Goal: Task Accomplishment & Management: Complete application form

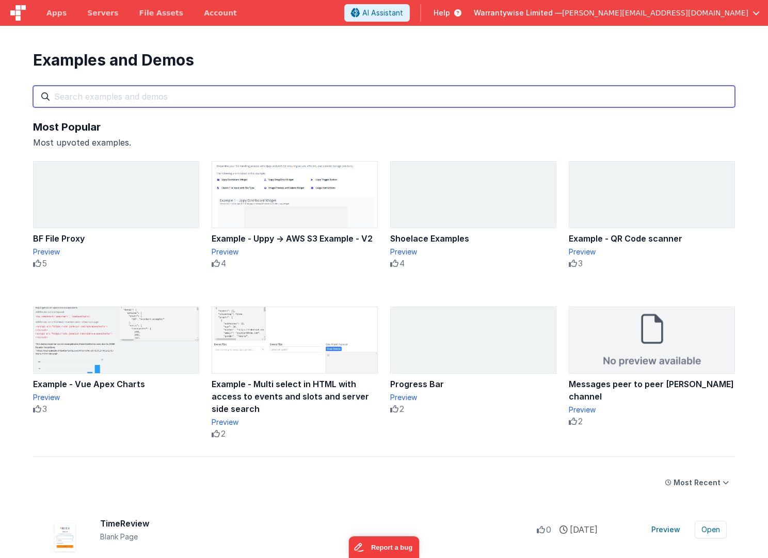
click at [522, 98] on input "text" at bounding box center [384, 97] width 702 height 22
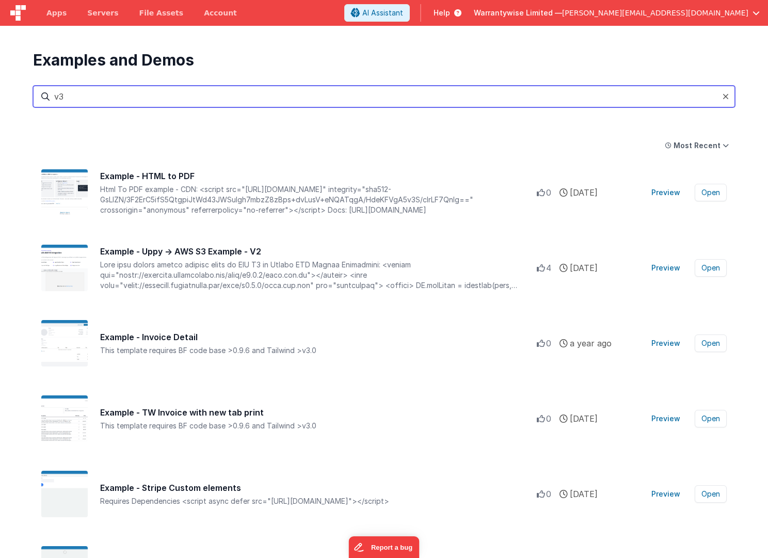
click at [483, 92] on input "v3" at bounding box center [384, 97] width 702 height 22
type input "v3"
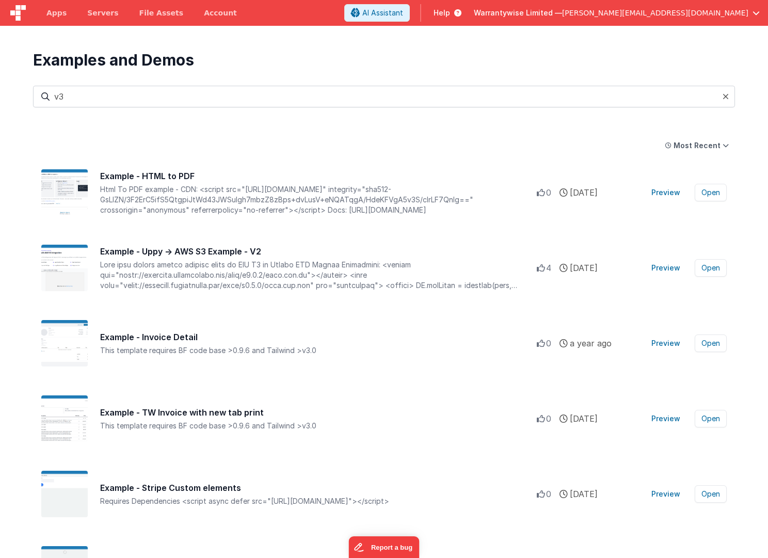
click at [450, 15] on span "Help" at bounding box center [442, 13] width 17 height 10
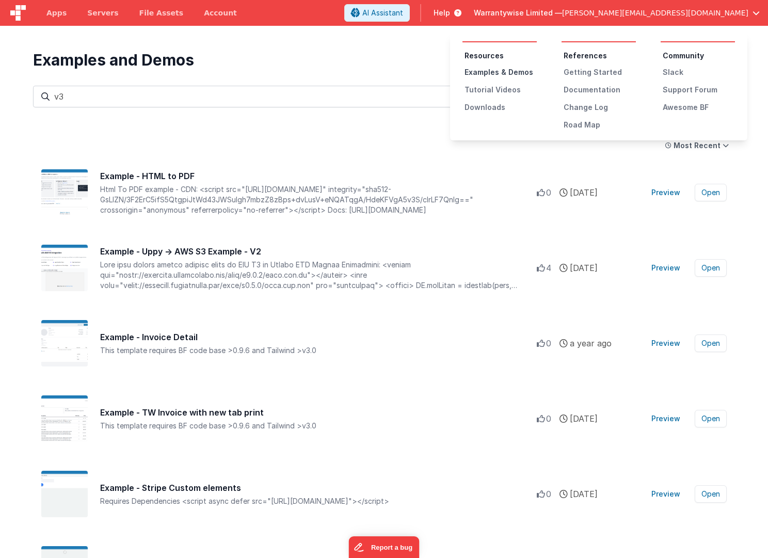
click at [502, 72] on div "Examples & Demos" at bounding box center [501, 72] width 72 height 10
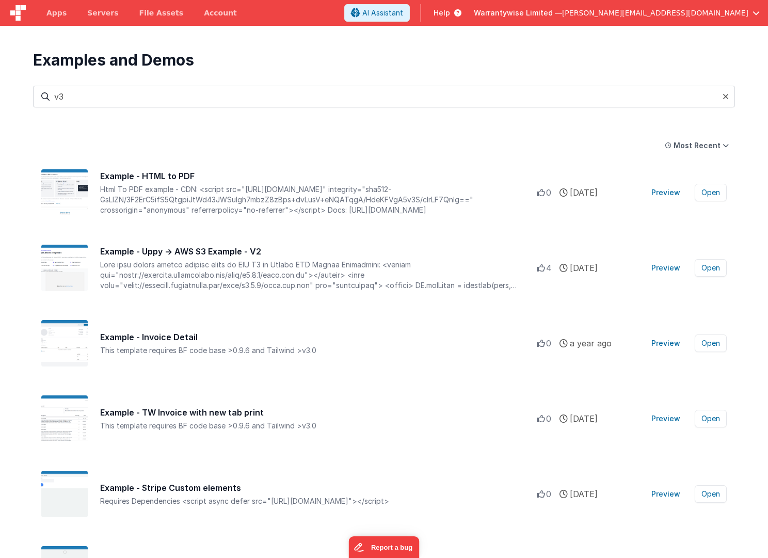
click at [725, 95] on icon at bounding box center [726, 96] width 6 height 8
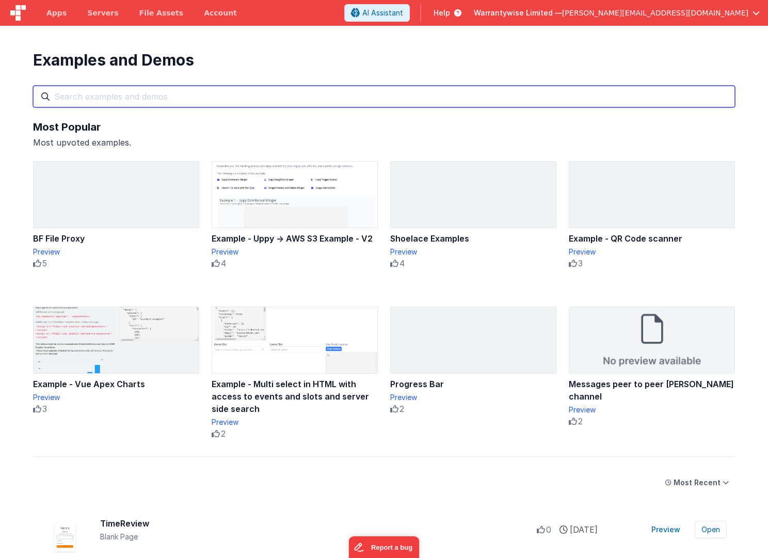
click at [120, 98] on input "text" at bounding box center [384, 97] width 702 height 22
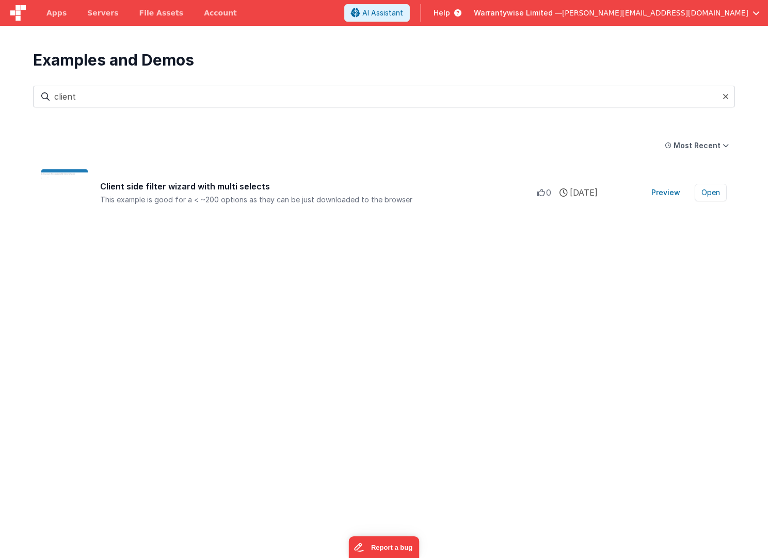
click at [450, 15] on span "Help" at bounding box center [442, 13] width 17 height 10
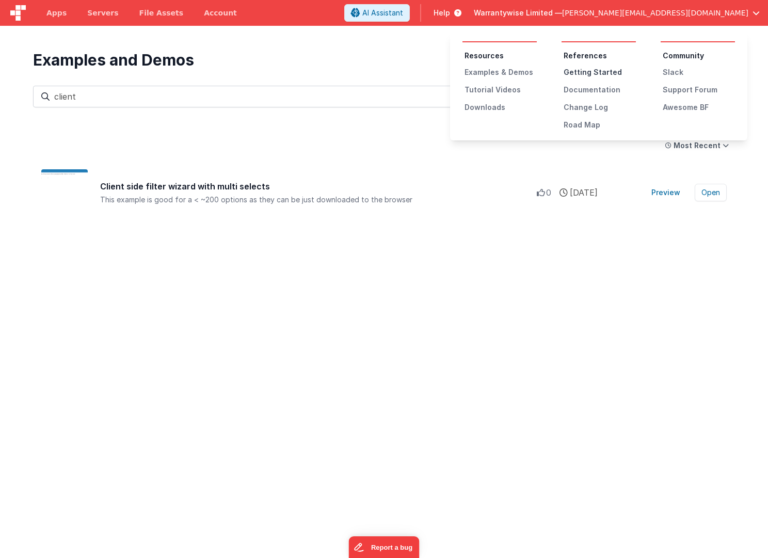
click at [576, 70] on div "Getting Started" at bounding box center [600, 72] width 72 height 10
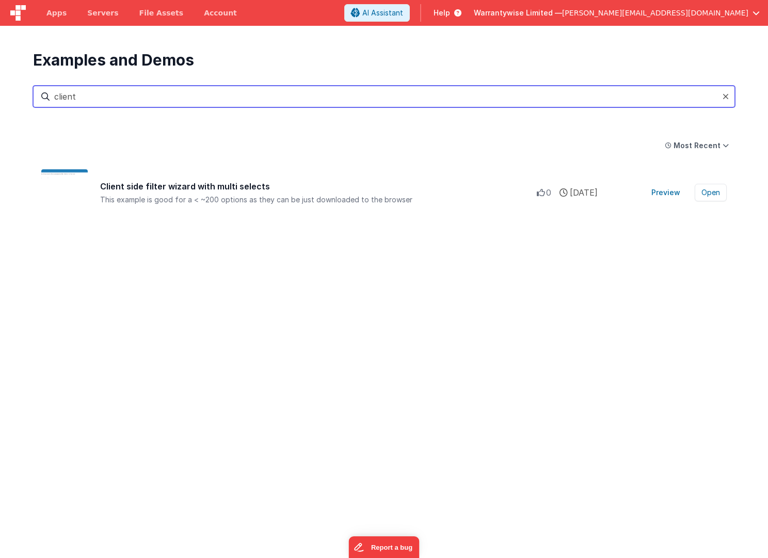
click at [61, 102] on input "client" at bounding box center [384, 97] width 702 height 22
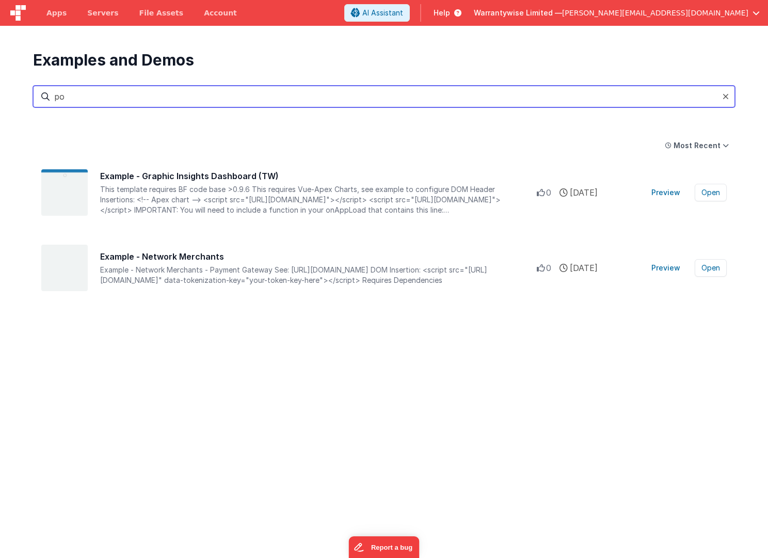
type input "p"
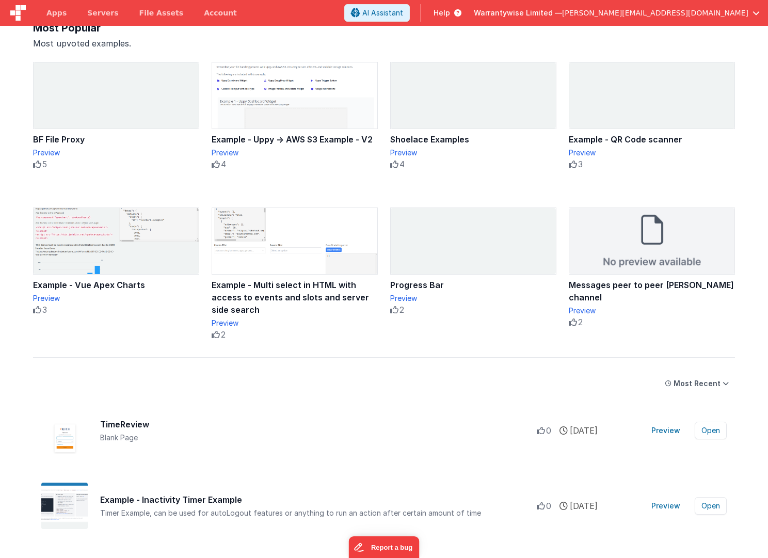
scroll to position [175, 0]
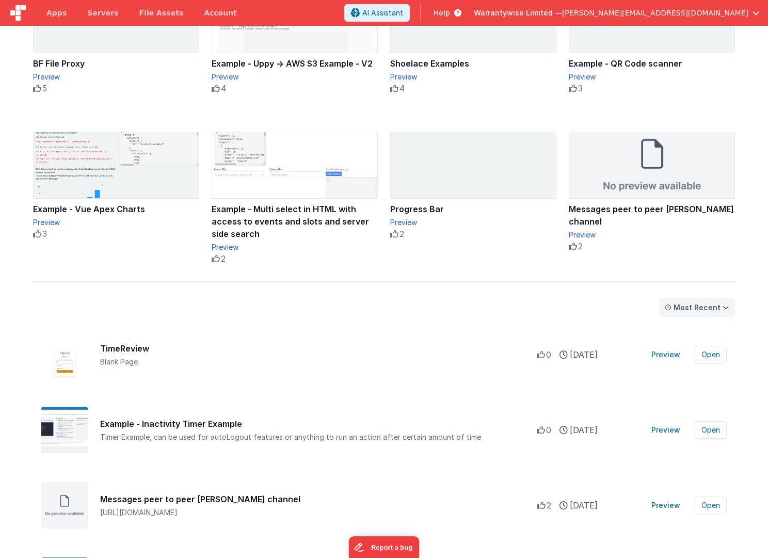
click at [696, 307] on div "Most Recent" at bounding box center [697, 307] width 47 height 10
click at [695, 330] on div "Most Popular" at bounding box center [699, 330] width 73 height 21
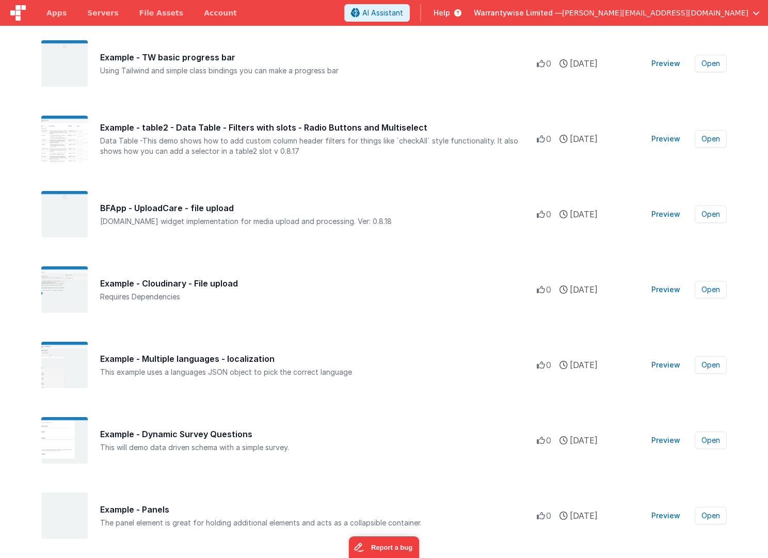
scroll to position [4320, 0]
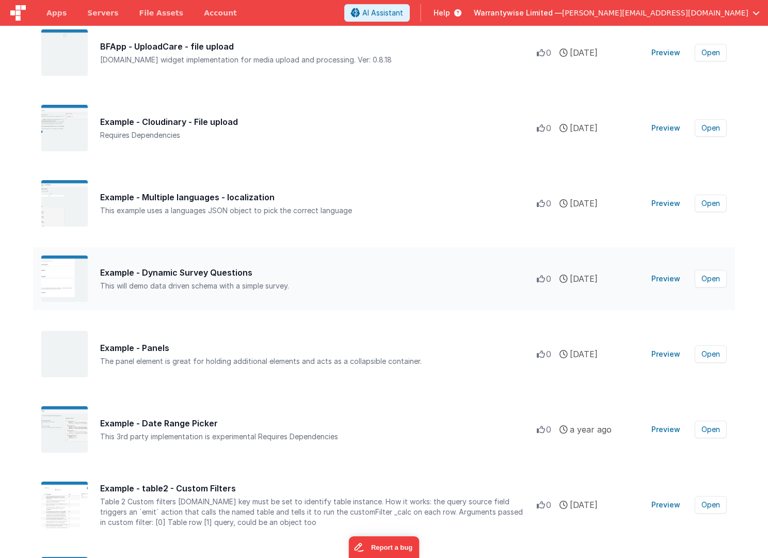
click at [364, 277] on div "Example - Dynamic Survey Questions" at bounding box center [318, 272] width 437 height 12
click at [660, 278] on button "Preview" at bounding box center [665, 278] width 41 height 17
click at [701, 284] on button "Open" at bounding box center [711, 279] width 32 height 18
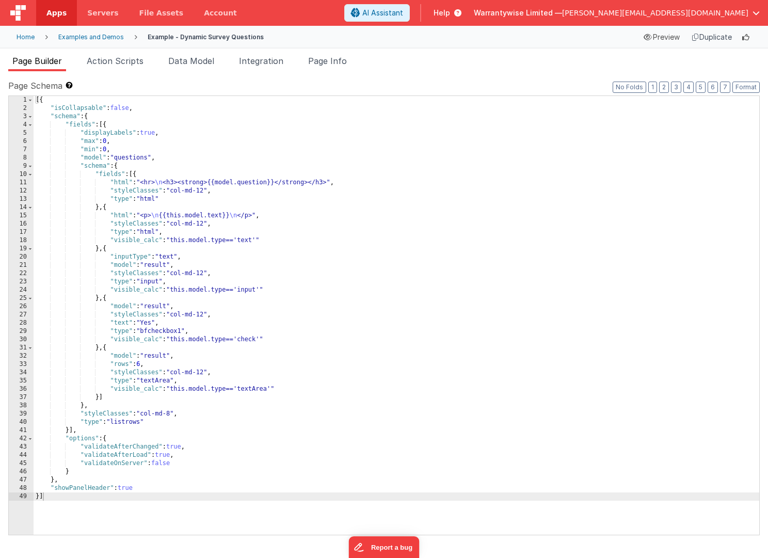
click at [102, 39] on div "Examples and Demos" at bounding box center [91, 37] width 66 height 8
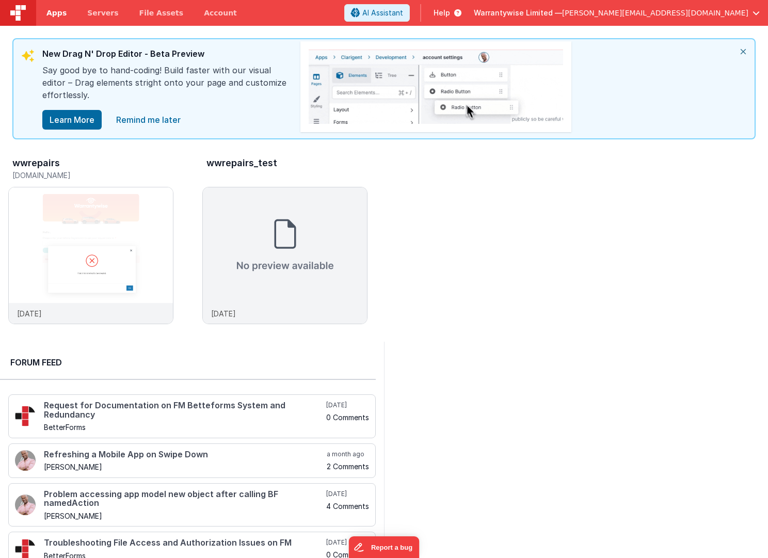
click at [57, 10] on span "Apps" at bounding box center [56, 13] width 20 height 10
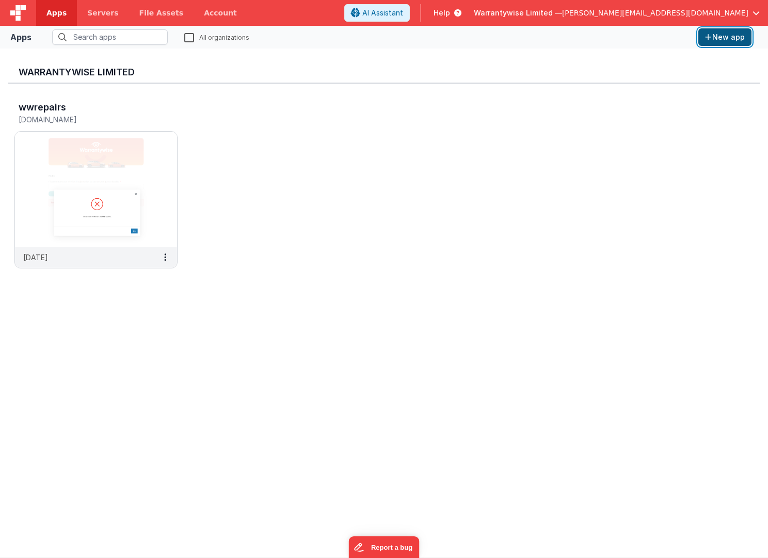
click at [722, 34] on button "New app" at bounding box center [724, 37] width 53 height 18
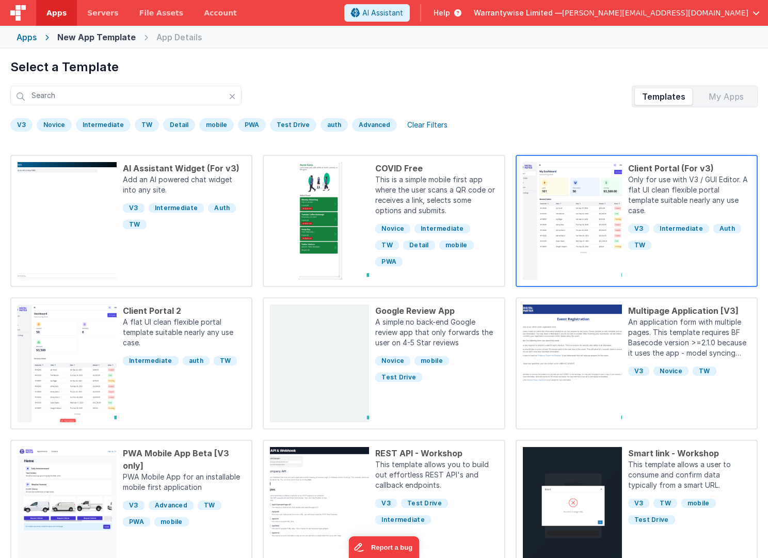
click at [676, 188] on p "Only for use with V3 / GUI Editor. A flat UI clean flexible portal template sui…" at bounding box center [689, 195] width 122 height 43
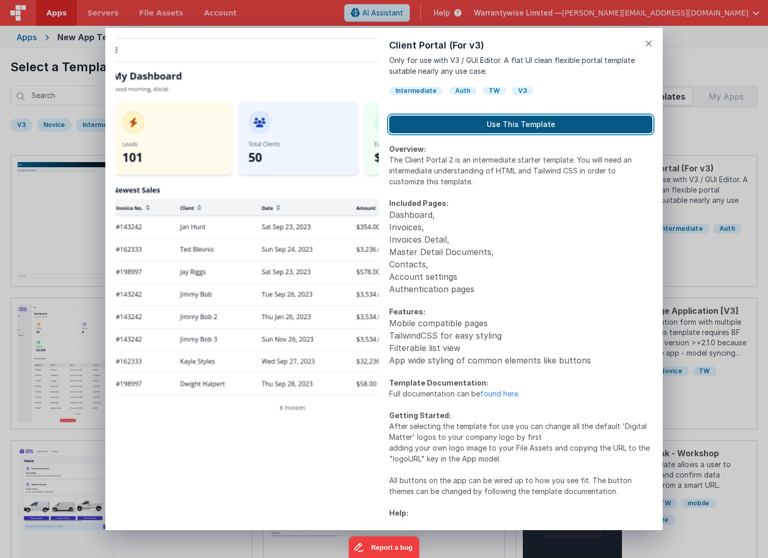
click at [510, 123] on button "Use This Template" at bounding box center [520, 125] width 263 height 18
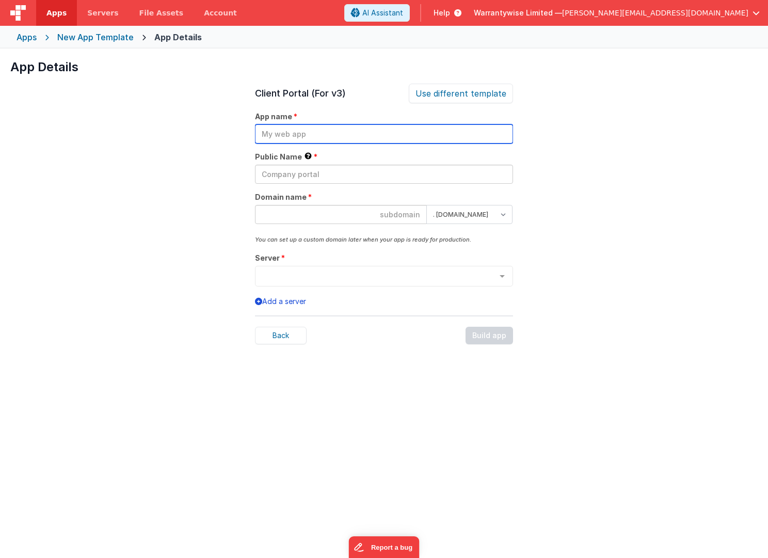
click at [445, 132] on input "text" at bounding box center [384, 133] width 258 height 19
type input "Garage Portal"
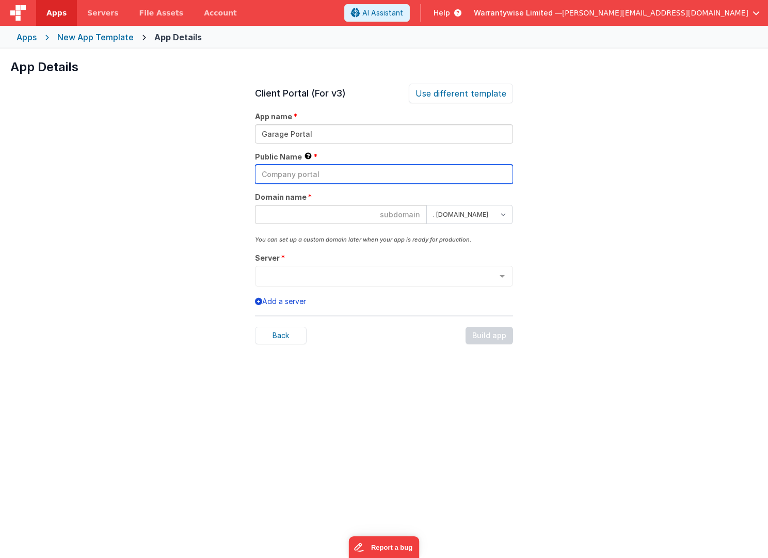
click at [310, 176] on input "text" at bounding box center [384, 174] width 258 height 19
type input "garage"
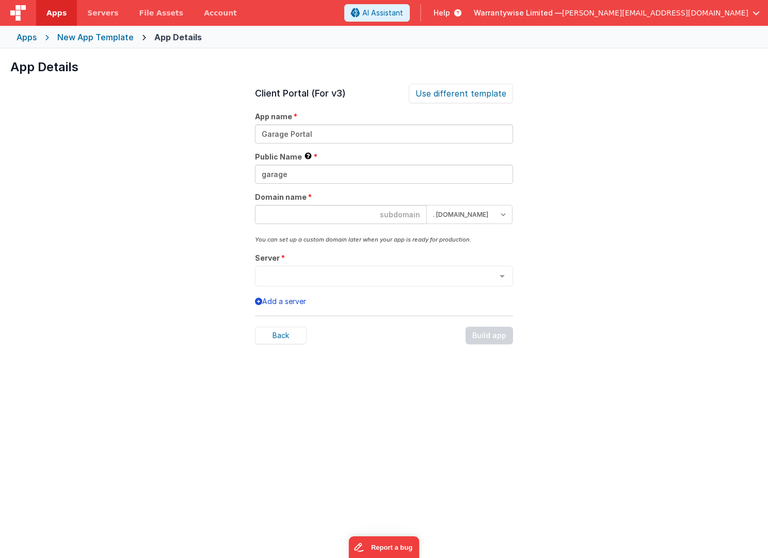
click at [390, 217] on input at bounding box center [341, 214] width 172 height 19
type input "garage"
click at [501, 275] on div at bounding box center [502, 277] width 21 height 20
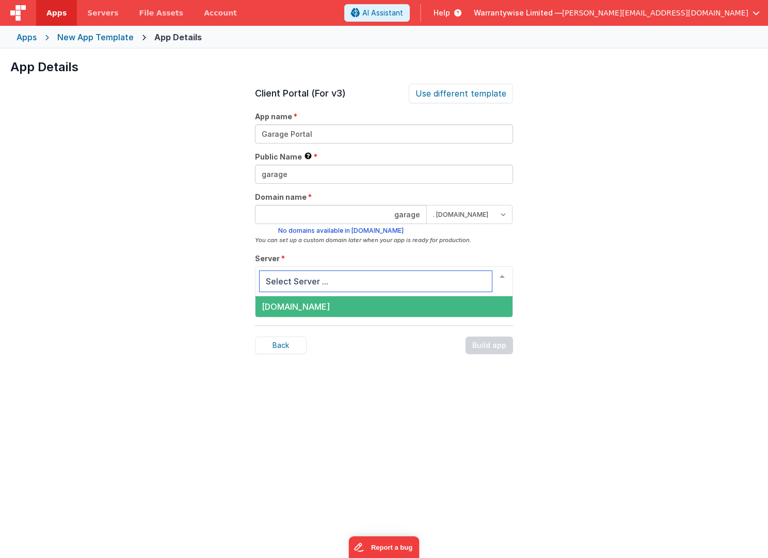
click at [377, 310] on span "[DOMAIN_NAME]" at bounding box center [384, 306] width 257 height 21
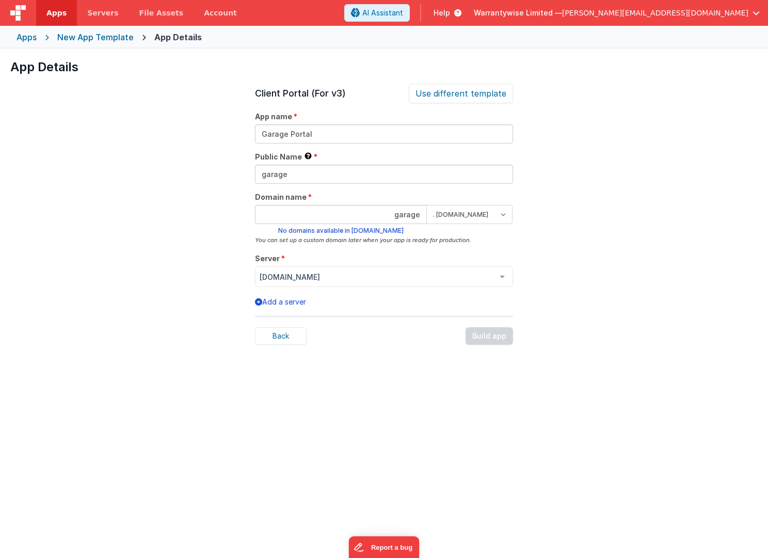
click at [484, 335] on div "Back Build app" at bounding box center [384, 336] width 258 height 18
click at [388, 213] on input "garage" at bounding box center [341, 214] width 172 height 19
click at [401, 212] on input "garage" at bounding box center [341, 214] width 172 height 19
click at [561, 267] on div "App Details Preview AI Assistant Widget (For v3) Add an AI powered chat widget …" at bounding box center [384, 328] width 768 height 558
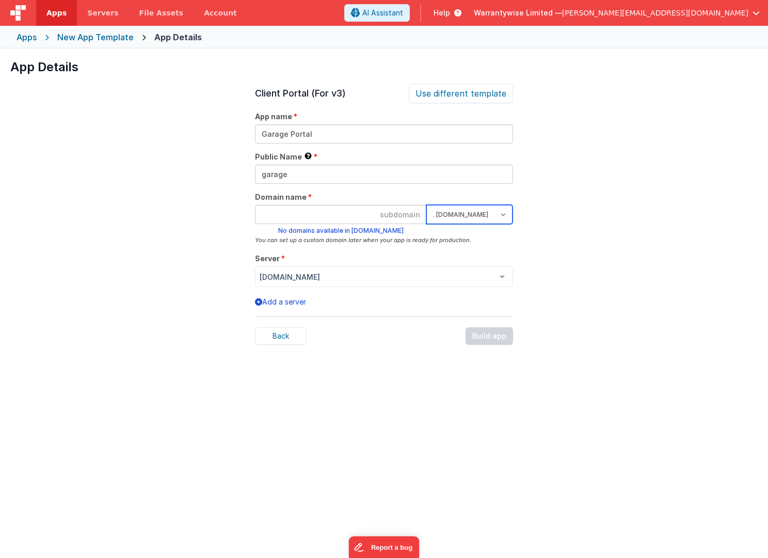
click at [503, 216] on select ". clientportal.cloud . fmbetterforms.com" at bounding box center [469, 214] width 86 height 19
select select "clientportal.cloud"
click at [426, 205] on select ". clientportal.cloud . fmbetterforms.com" at bounding box center [469, 214] width 86 height 19
click at [406, 212] on input at bounding box center [341, 214] width 172 height 19
type input "garage"
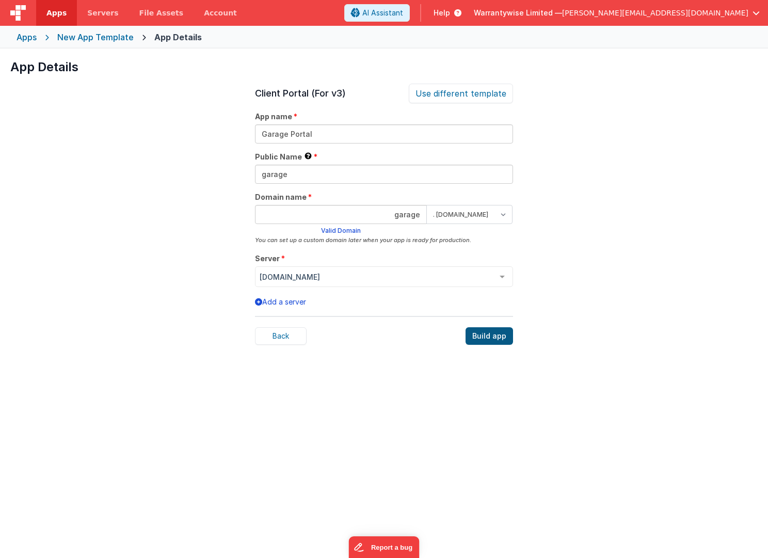
click at [490, 331] on div "Build app" at bounding box center [489, 336] width 47 height 18
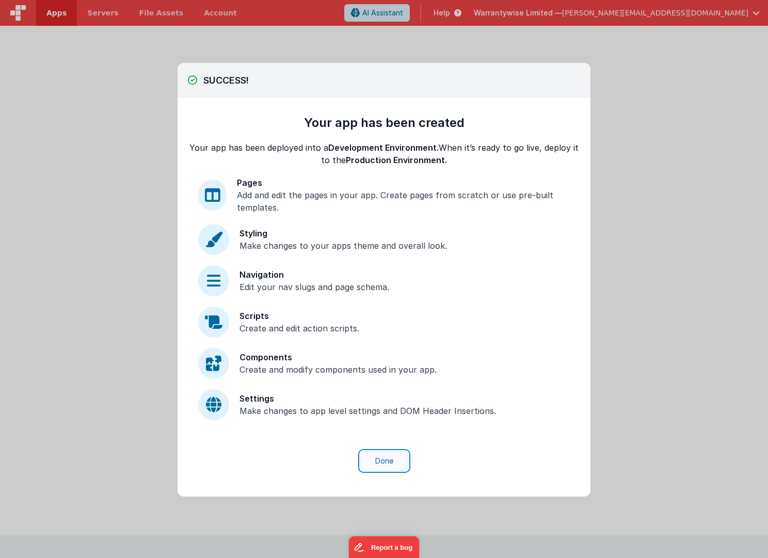
click at [388, 459] on button "Done" at bounding box center [384, 461] width 48 height 20
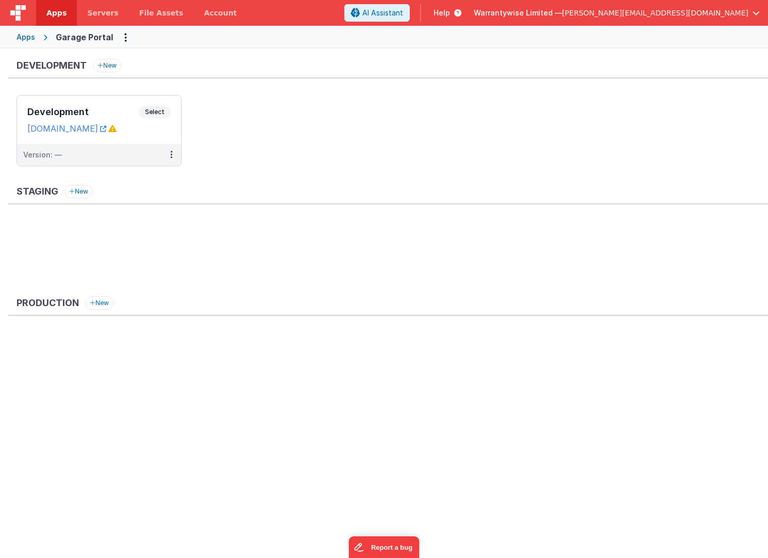
click at [19, 32] on div "Apps" at bounding box center [26, 37] width 19 height 10
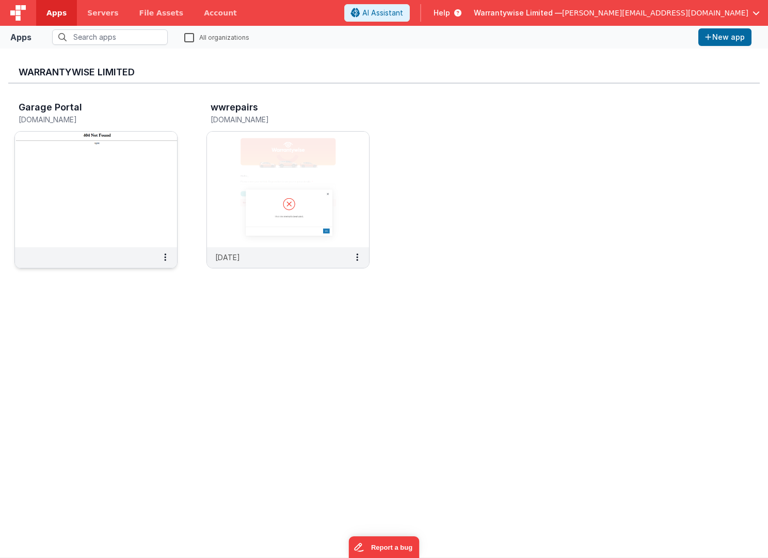
click at [130, 141] on img at bounding box center [96, 190] width 162 height 116
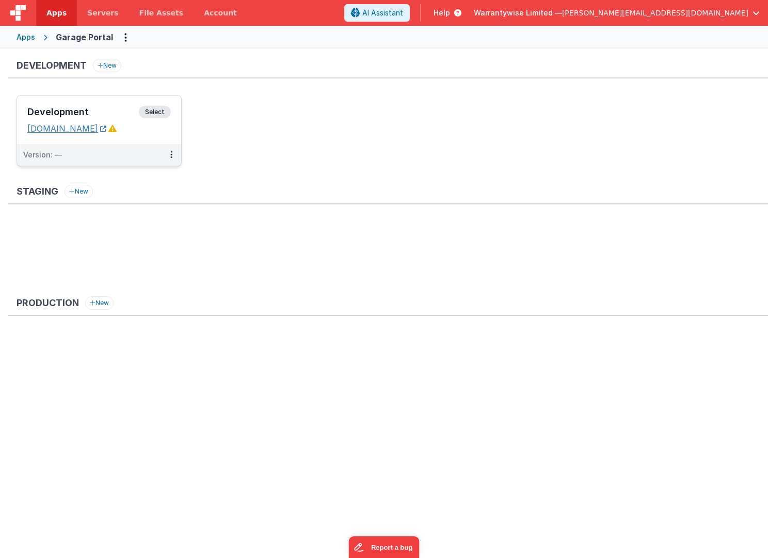
click at [101, 131] on link "garage.clientportal.cloud" at bounding box center [66, 128] width 79 height 10
click at [169, 154] on button at bounding box center [172, 155] width 20 height 22
click at [142, 179] on link "Edit" at bounding box center [135, 178] width 91 height 19
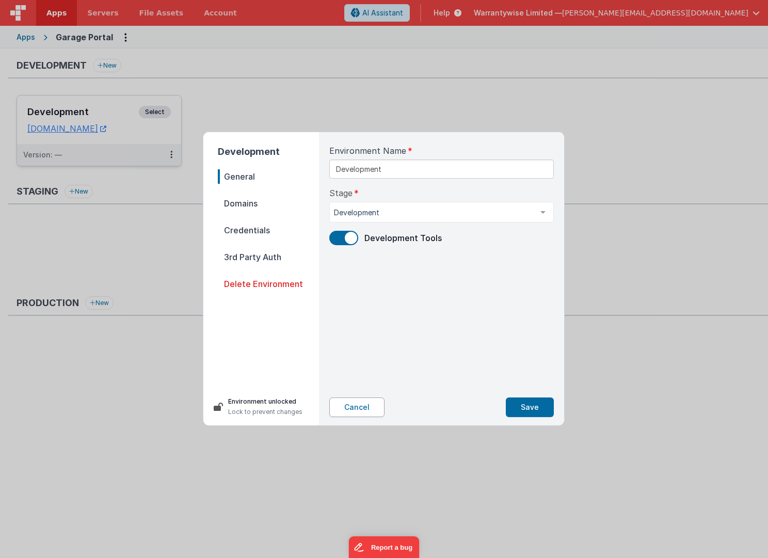
click at [352, 405] on button "Cancel" at bounding box center [356, 407] width 55 height 20
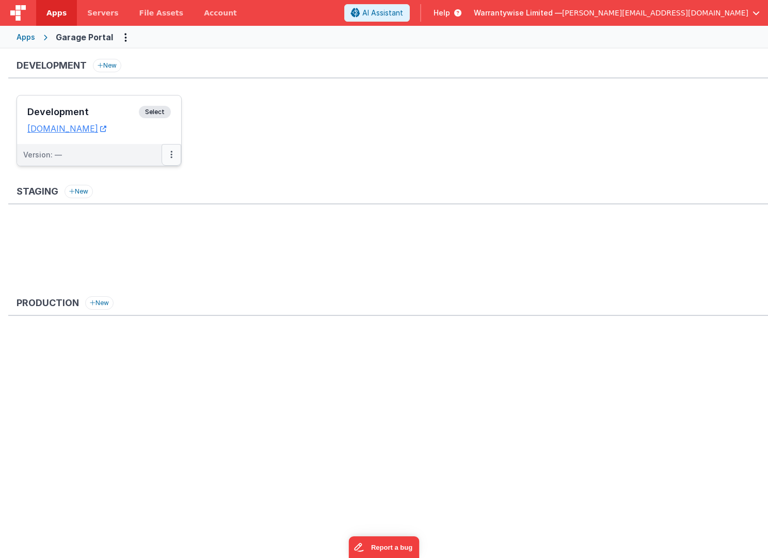
click at [172, 155] on icon at bounding box center [171, 154] width 2 height 1
click at [141, 175] on link "Edit" at bounding box center [135, 178] width 91 height 19
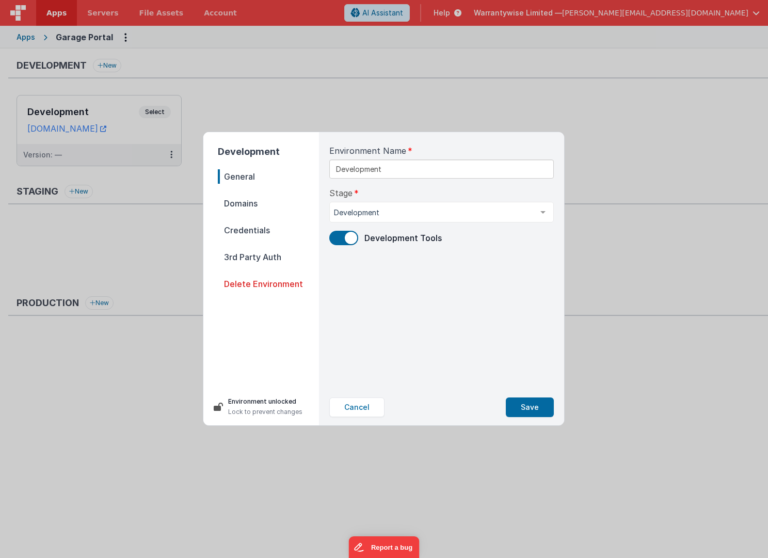
click at [237, 203] on span "Domains" at bounding box center [268, 203] width 101 height 14
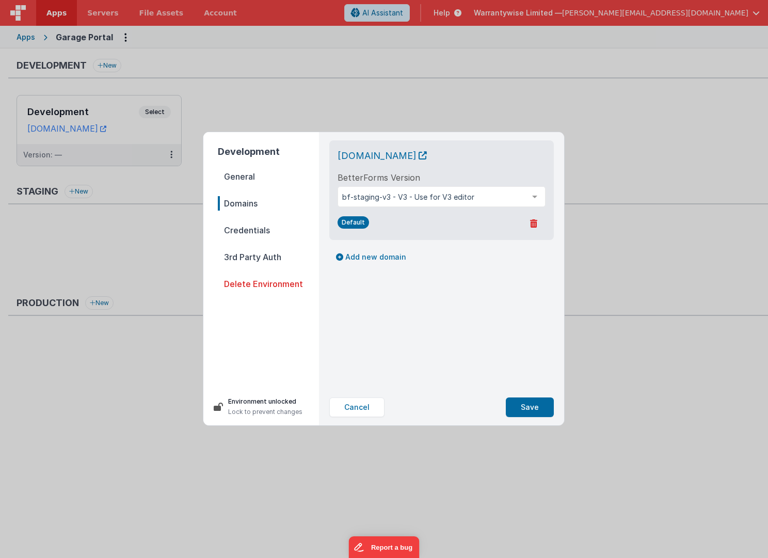
click at [244, 230] on span "Credentials" at bounding box center [268, 230] width 101 height 14
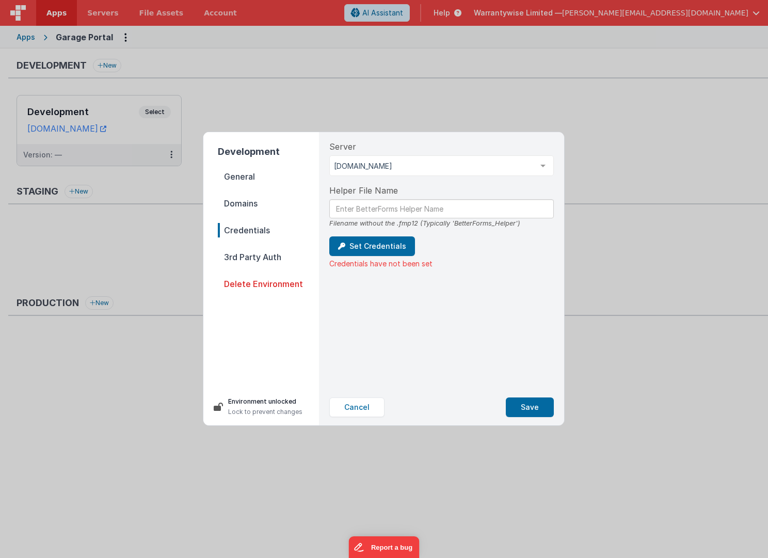
click at [253, 259] on span "3rd Party Auth" at bounding box center [268, 257] width 101 height 14
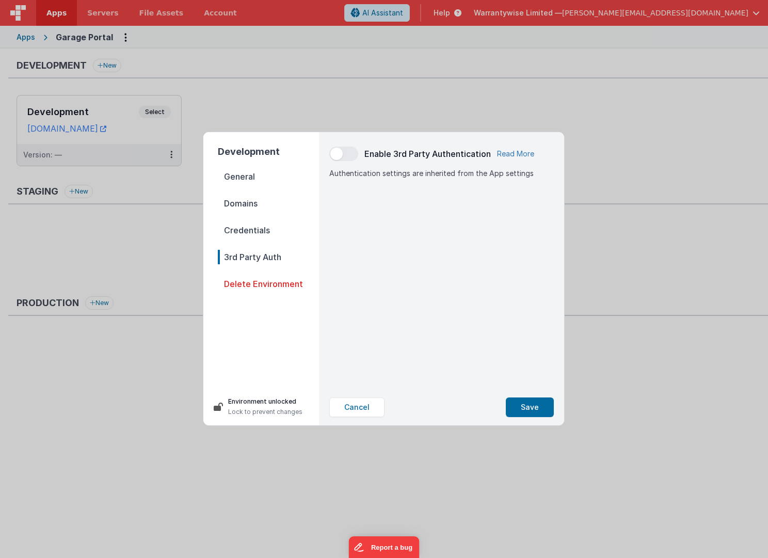
click at [508, 149] on link "Read More" at bounding box center [515, 154] width 37 height 10
click at [349, 406] on button "Cancel" at bounding box center [356, 407] width 55 height 20
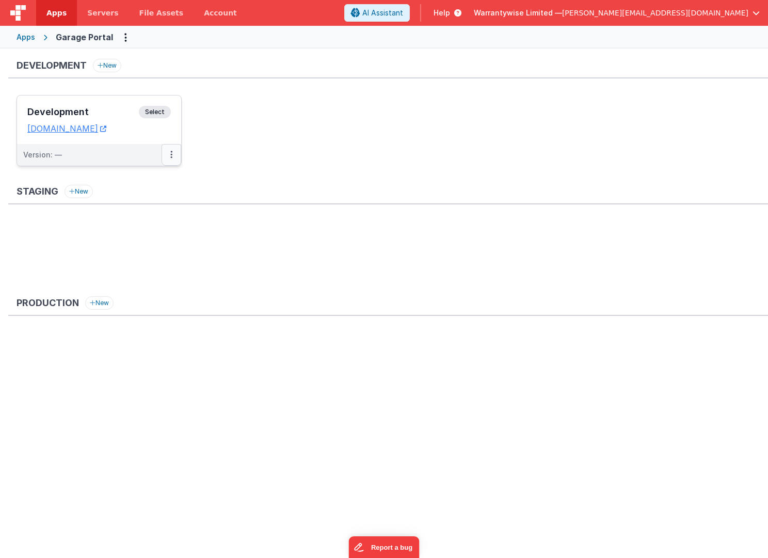
click at [168, 153] on button at bounding box center [172, 155] width 20 height 22
click at [134, 182] on link "Edit" at bounding box center [135, 178] width 91 height 19
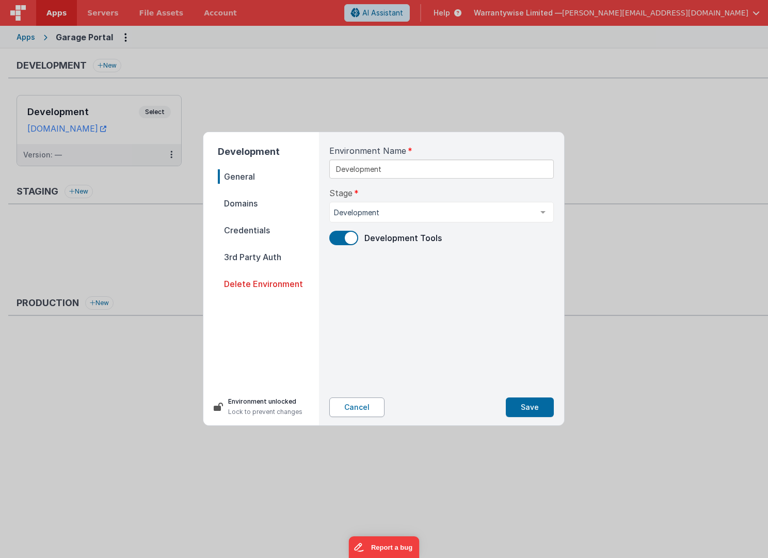
click at [349, 402] on button "Cancel" at bounding box center [356, 407] width 55 height 20
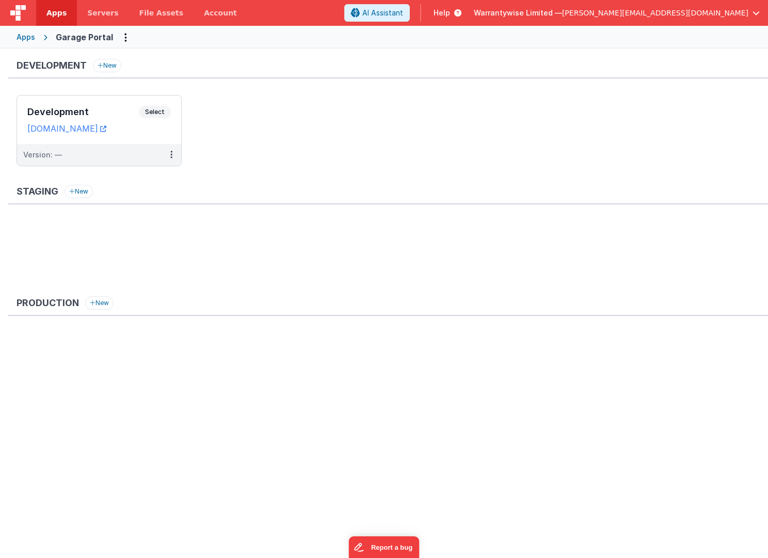
click at [26, 36] on div "Apps" at bounding box center [26, 37] width 19 height 10
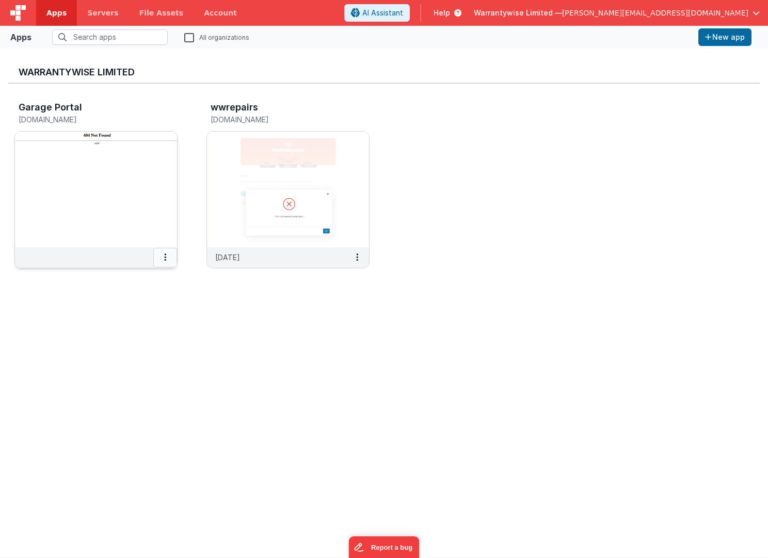
click at [165, 258] on icon at bounding box center [165, 257] width 2 height 1
click at [148, 337] on link "Delete App" at bounding box center [141, 334] width 71 height 19
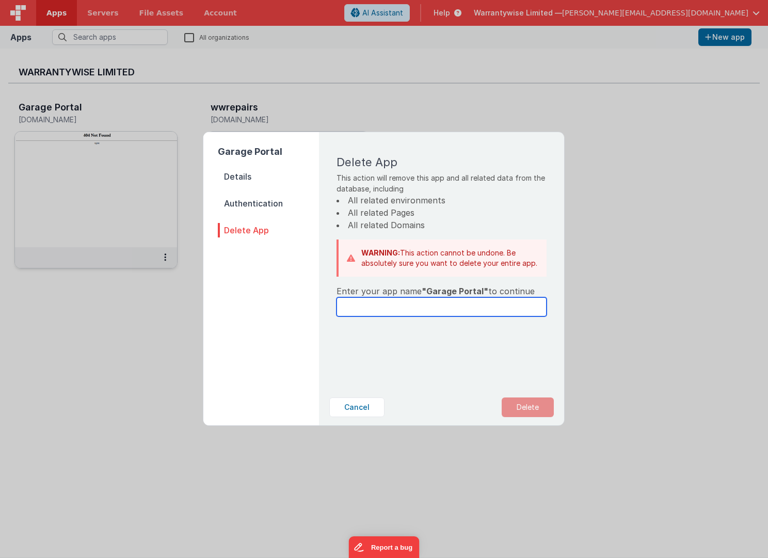
click at [417, 306] on input "text" at bounding box center [442, 306] width 210 height 19
type input "Garage Portal"
click at [511, 404] on button "Delete" at bounding box center [528, 407] width 52 height 20
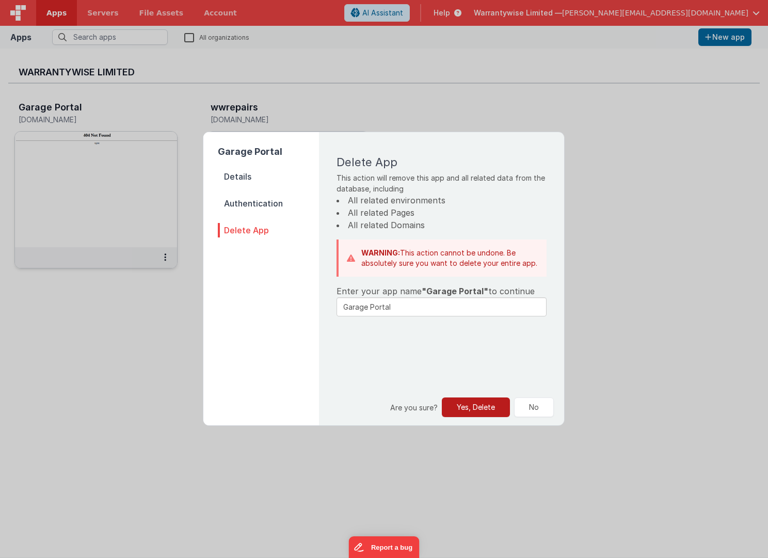
click at [472, 413] on button "Yes, Delete" at bounding box center [476, 407] width 68 height 20
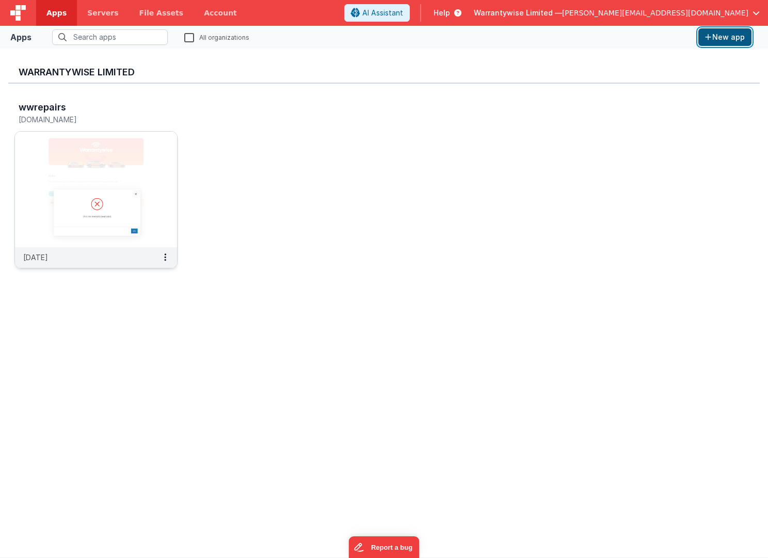
click at [733, 37] on button "New app" at bounding box center [724, 37] width 53 height 18
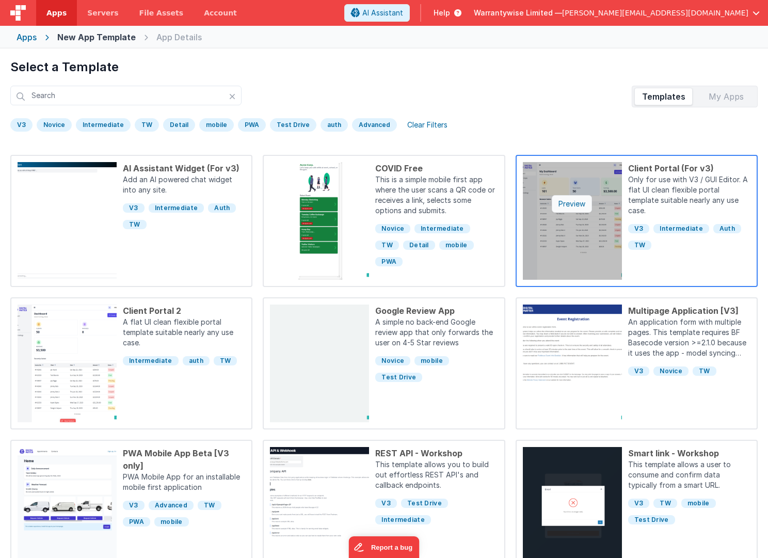
click at [565, 201] on div "Preview" at bounding box center [572, 204] width 40 height 18
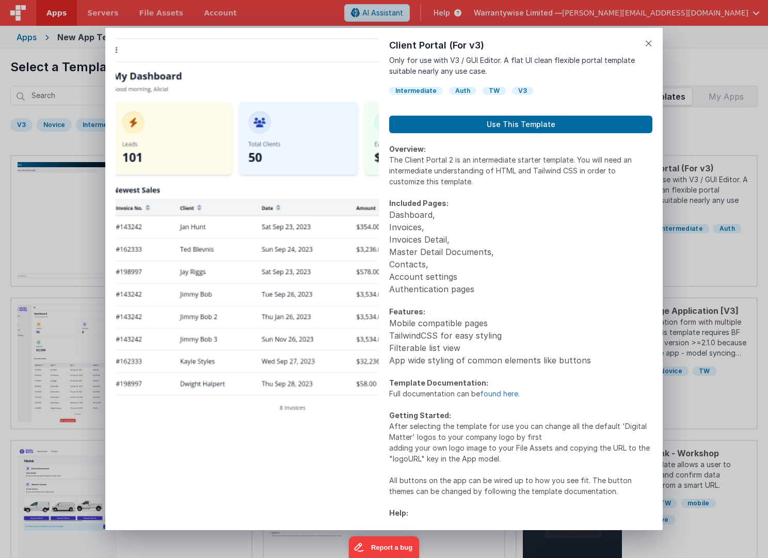
click at [494, 393] on link "found here." at bounding box center [500, 393] width 40 height 9
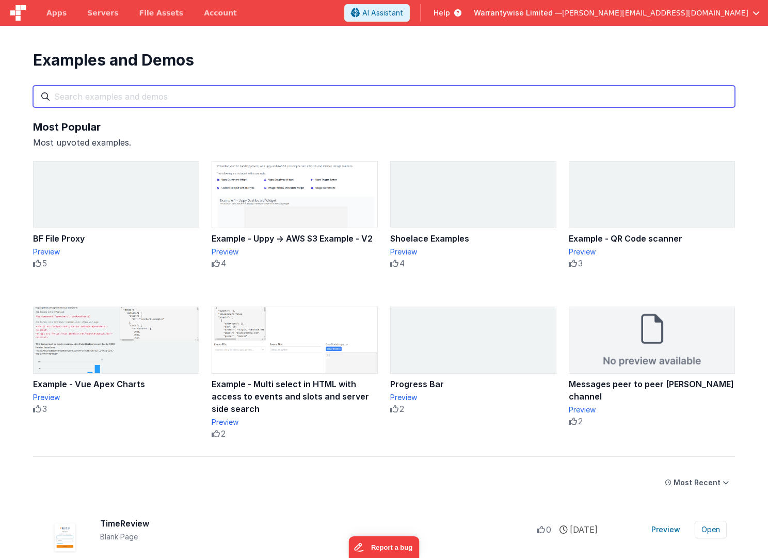
click at [182, 98] on input "text" at bounding box center [384, 97] width 702 height 22
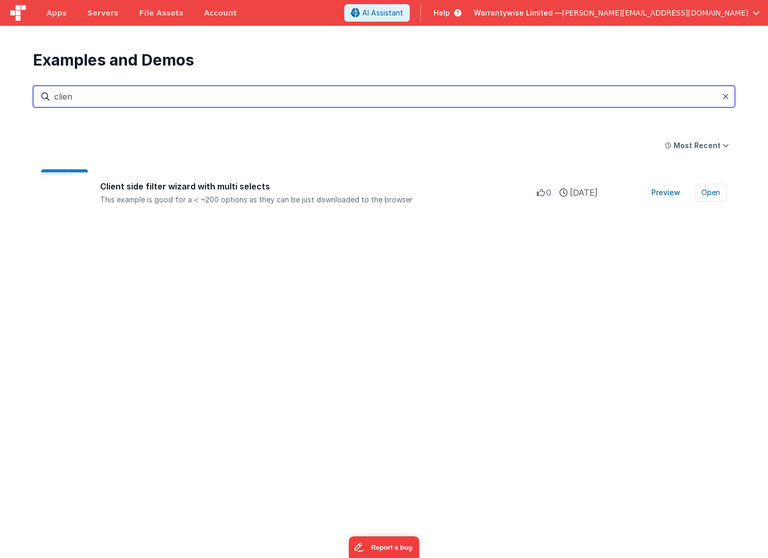
type input "client"
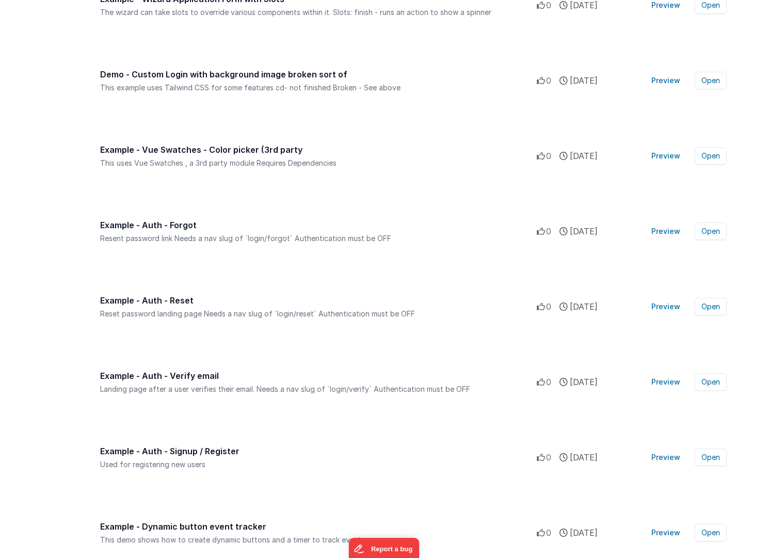
scroll to position [5456, 0]
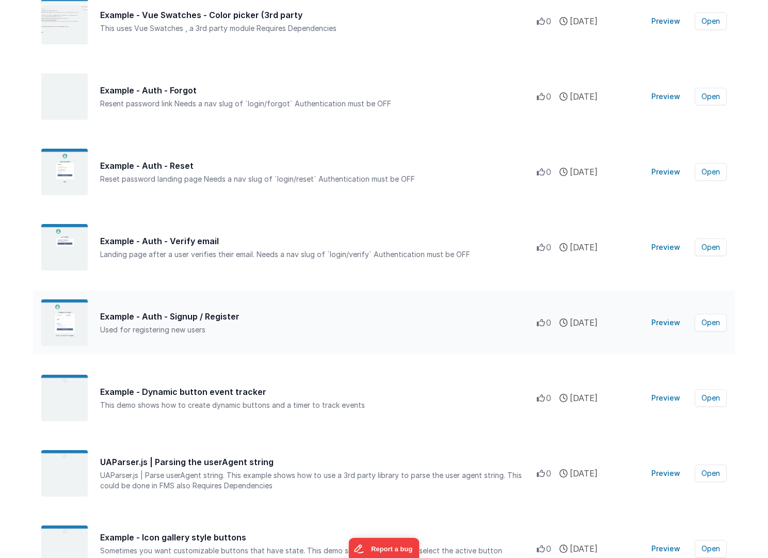
click at [425, 308] on div "Example - Auth - Signup / Register Used for registering new users 0 0 0 4 year…" at bounding box center [384, 322] width 702 height 63
click at [414, 325] on div "Used for registering new users" at bounding box center [318, 330] width 437 height 10
click at [666, 323] on button "Preview" at bounding box center [665, 322] width 41 height 17
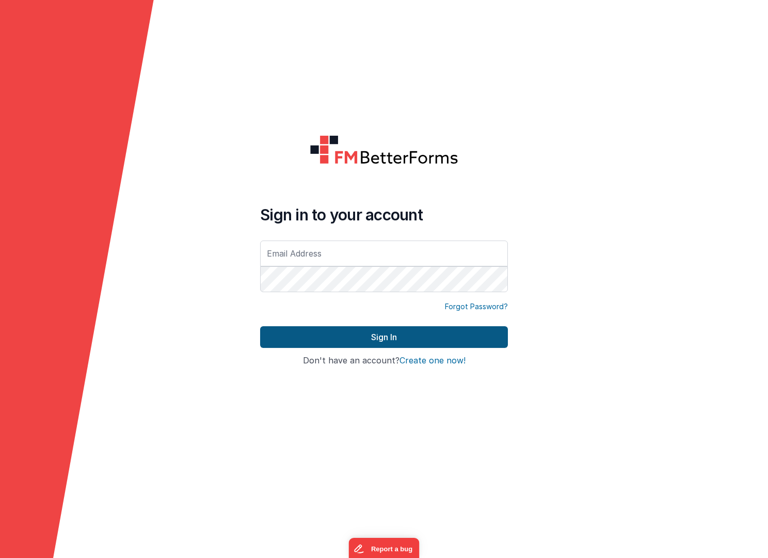
type input "[PERSON_NAME][EMAIL_ADDRESS][DOMAIN_NAME]"
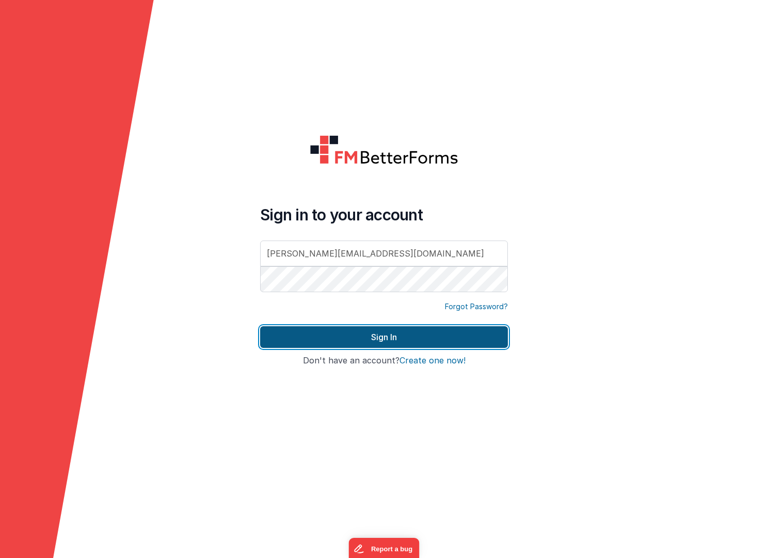
click at [380, 335] on button "Sign In" at bounding box center [384, 337] width 248 height 22
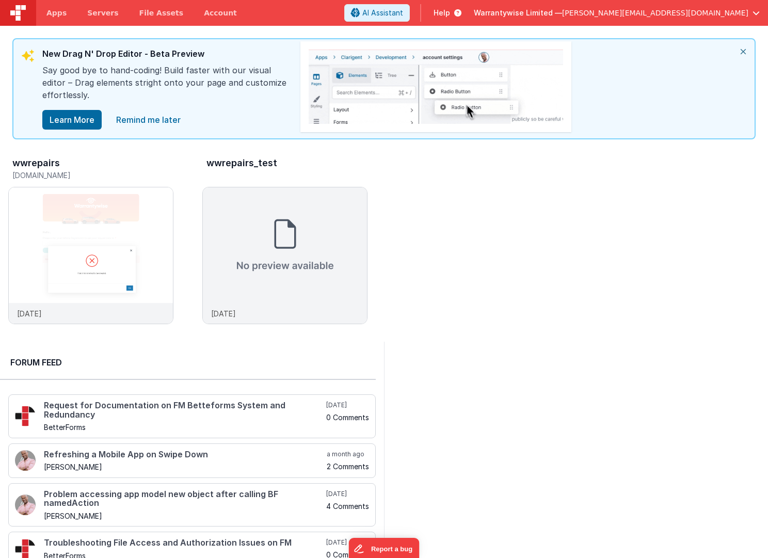
click at [450, 14] on span "Help" at bounding box center [442, 13] width 17 height 10
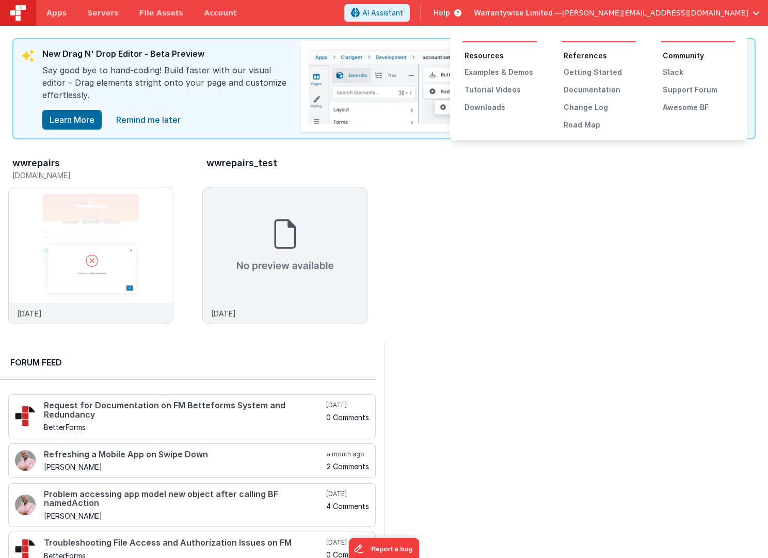
click at [575, 14] on button at bounding box center [384, 279] width 768 height 558
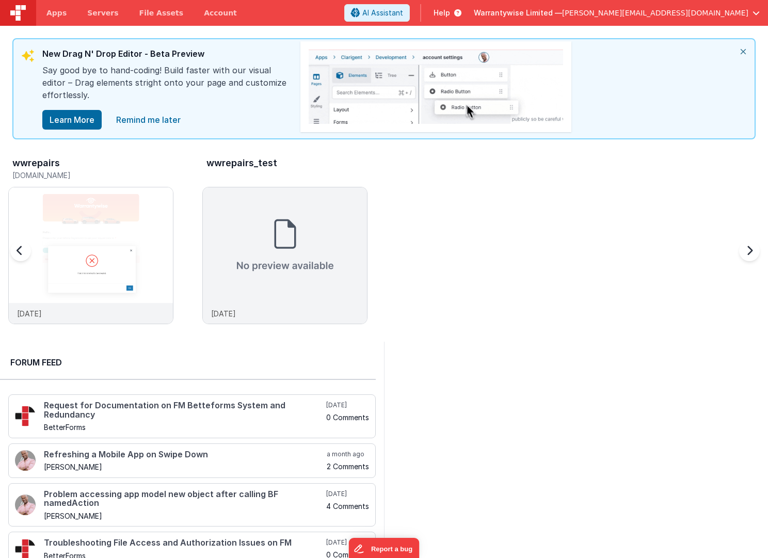
click at [508, 262] on div "wwrepairs [DOMAIN_NAME] [DATE] wwrepairs_test [DATE]" at bounding box center [388, 244] width 760 height 180
click at [52, 14] on span "Apps" at bounding box center [56, 13] width 20 height 10
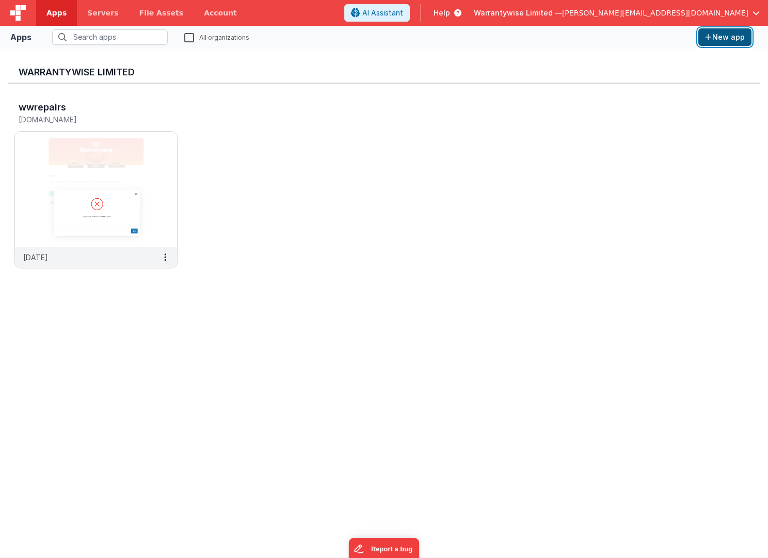
click at [720, 31] on button "New app" at bounding box center [724, 37] width 53 height 18
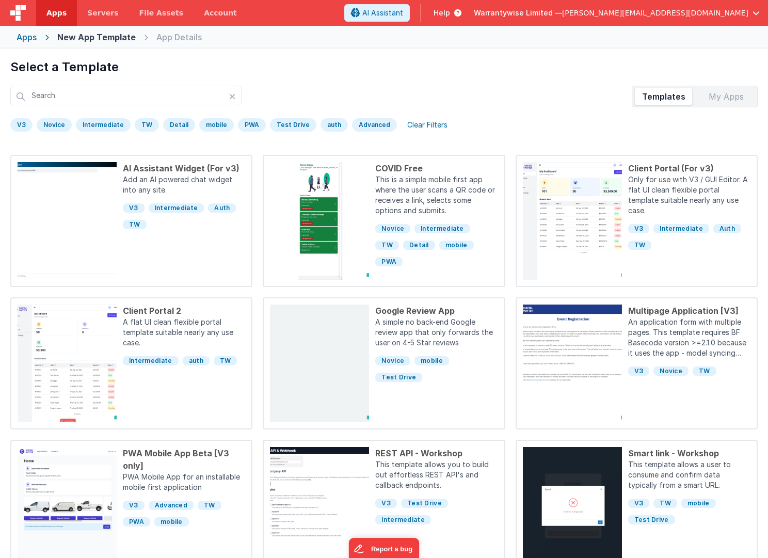
click at [20, 123] on div "V3" at bounding box center [21, 124] width 22 height 13
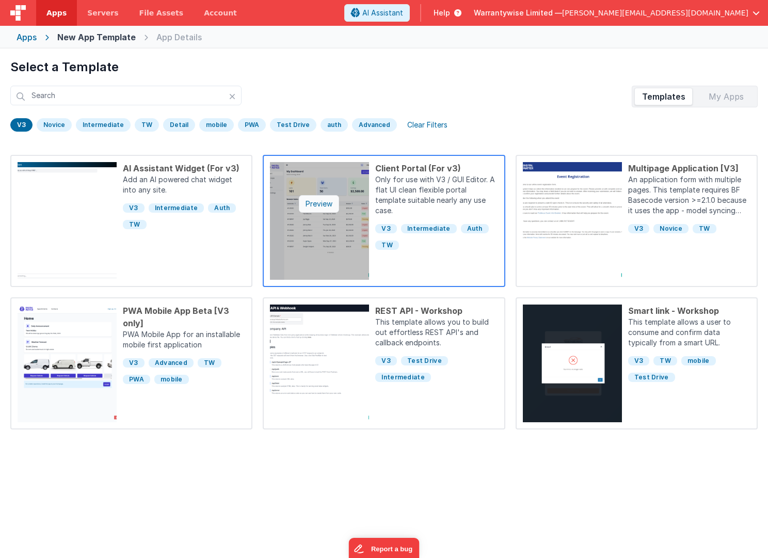
click at [316, 203] on div "Preview" at bounding box center [319, 204] width 40 height 18
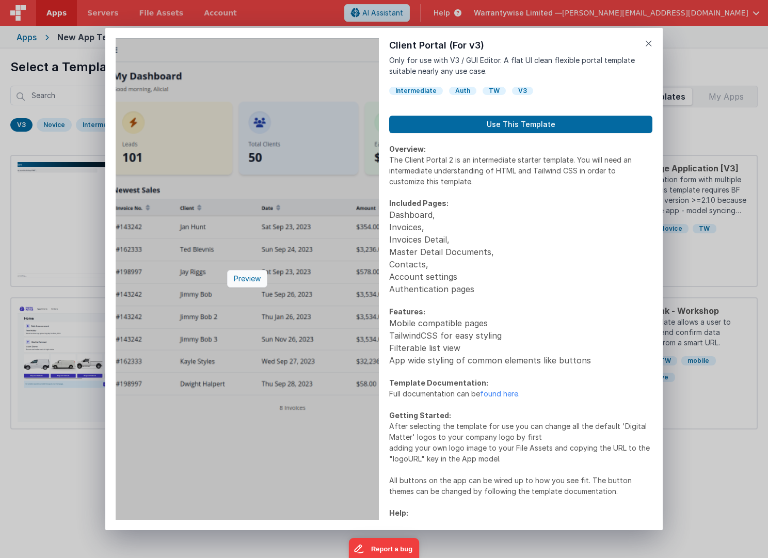
click at [241, 275] on div "Preview" at bounding box center [247, 279] width 40 height 18
click at [250, 280] on div "Preview" at bounding box center [247, 279] width 40 height 18
click at [249, 281] on div "Preview" at bounding box center [247, 279] width 40 height 18
